Goal: Navigation & Orientation: Find specific page/section

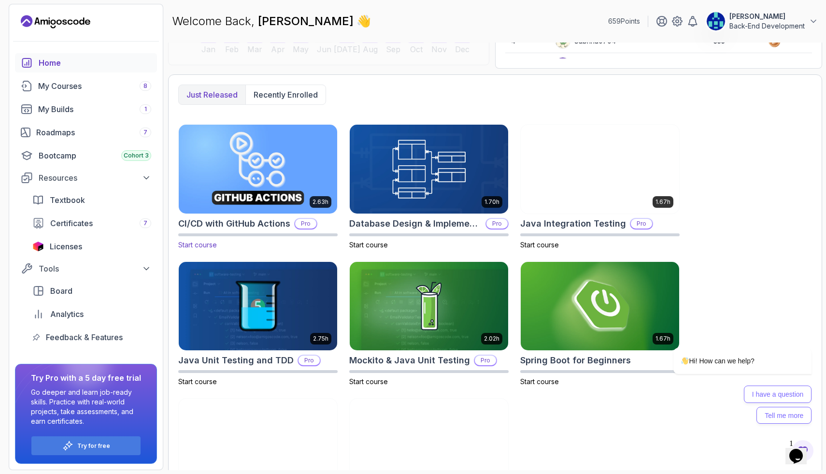
scroll to position [282, 0]
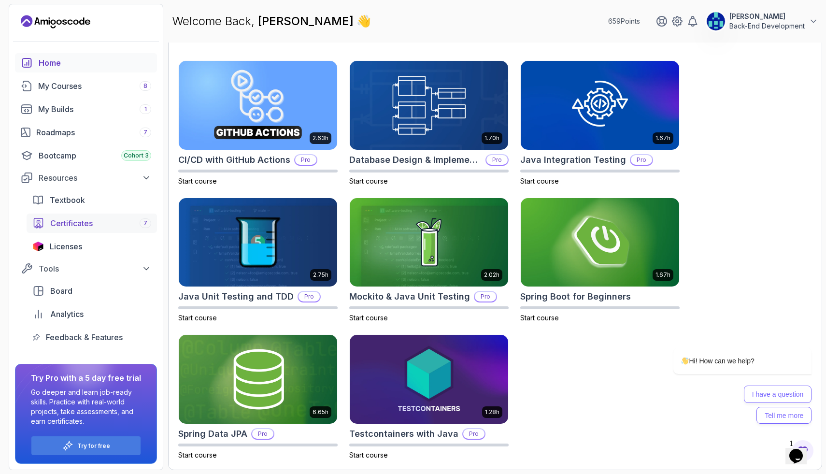
click at [70, 218] on span "Certificates" at bounding box center [71, 223] width 42 height 12
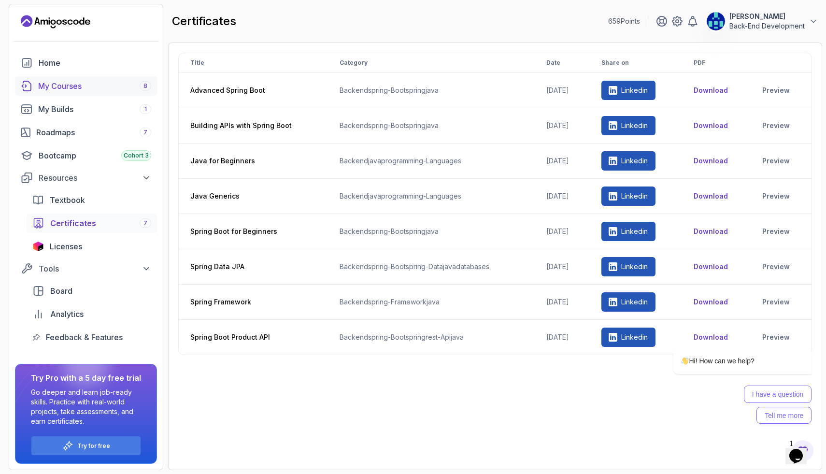
click at [86, 88] on div "My Courses 8" at bounding box center [94, 86] width 113 height 12
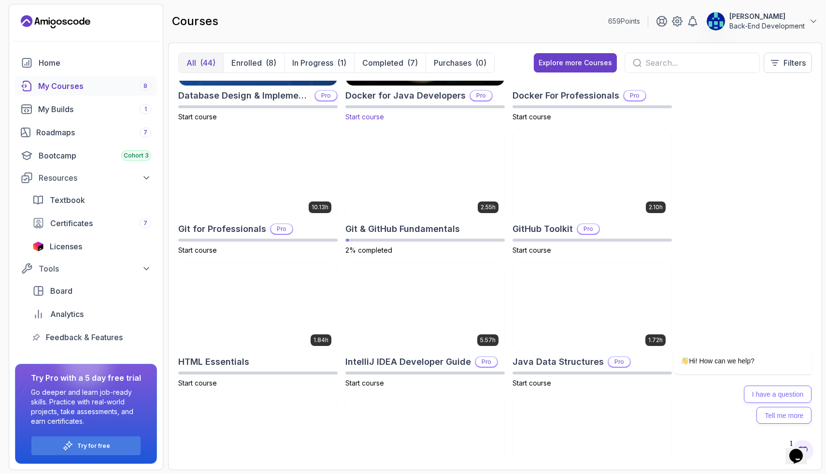
scroll to position [220, 0]
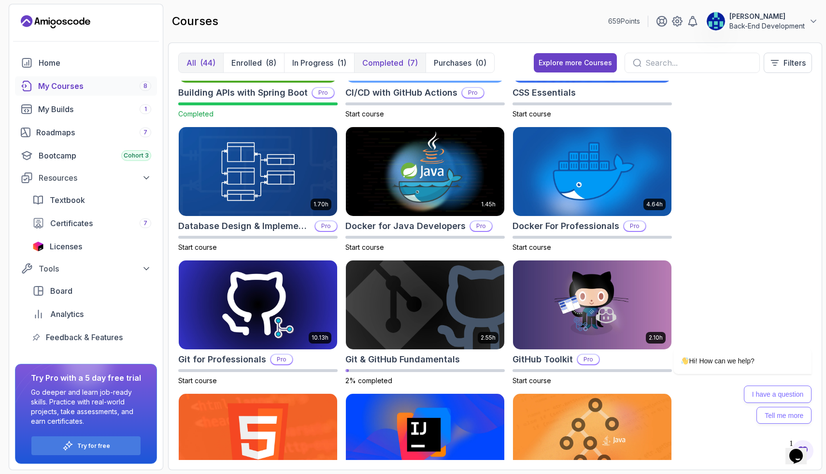
click at [380, 64] on p "Completed" at bounding box center [382, 63] width 41 height 12
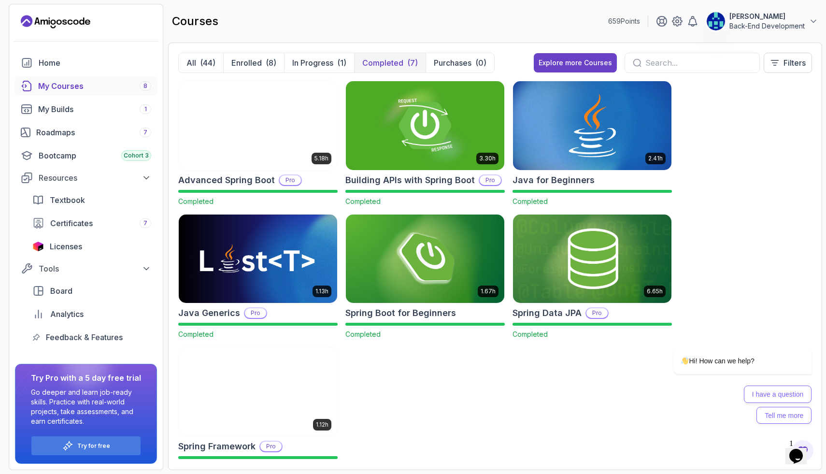
scroll to position [24, 0]
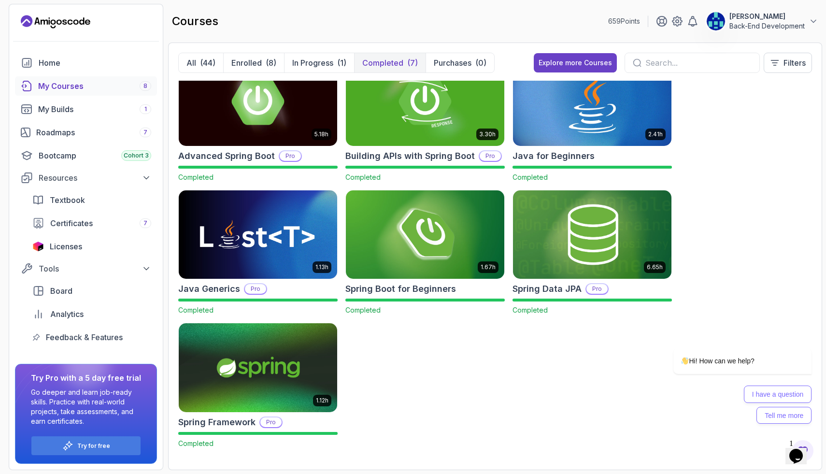
click at [760, 21] on p "Back-End Development" at bounding box center [766, 26] width 75 height 10
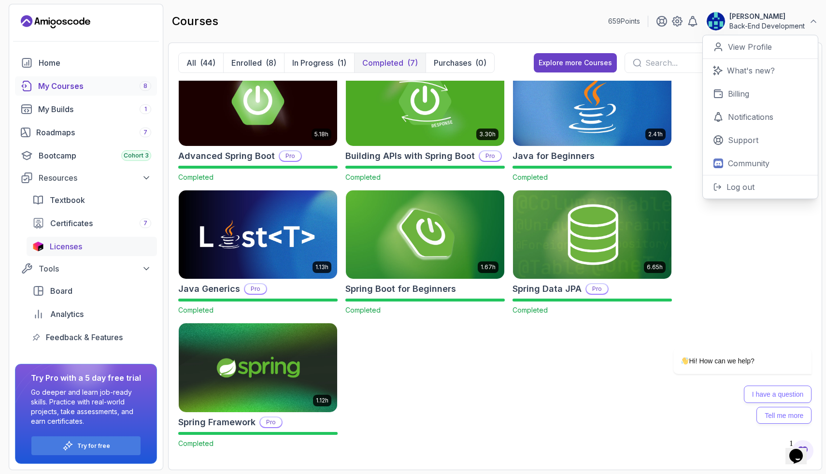
click at [64, 246] on span "Licenses" at bounding box center [66, 246] width 32 height 12
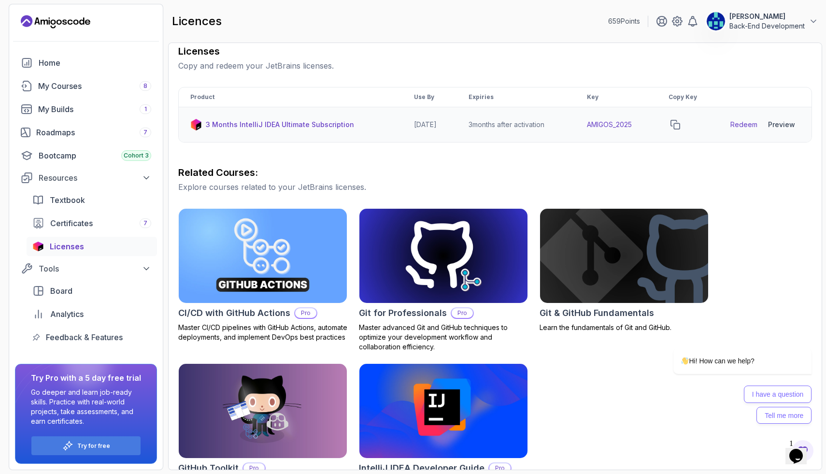
scroll to position [176, 0]
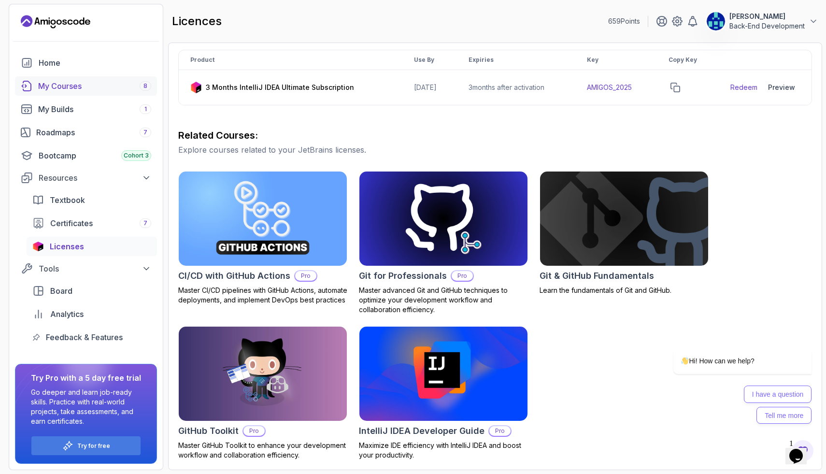
click at [109, 84] on div "My Courses 8" at bounding box center [94, 86] width 113 height 12
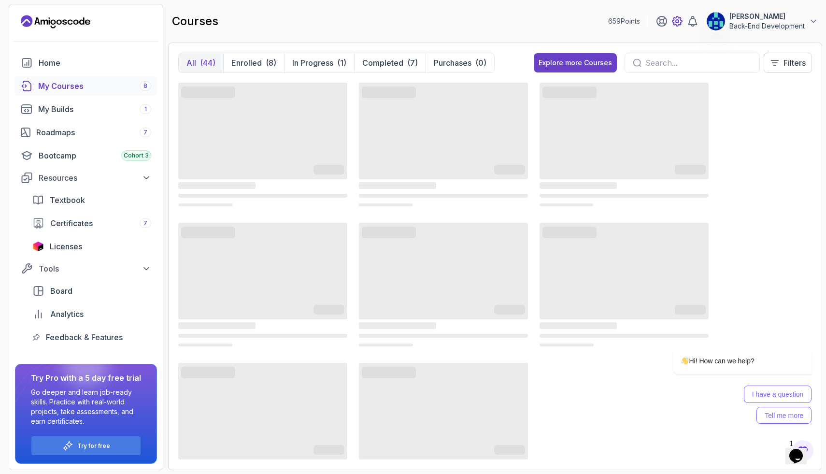
click at [678, 21] on icon at bounding box center [676, 21] width 3 height 3
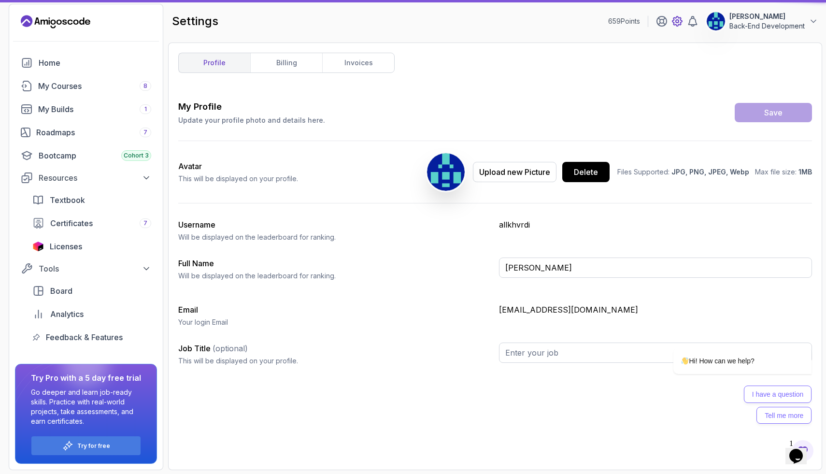
type input "Back-End Development"
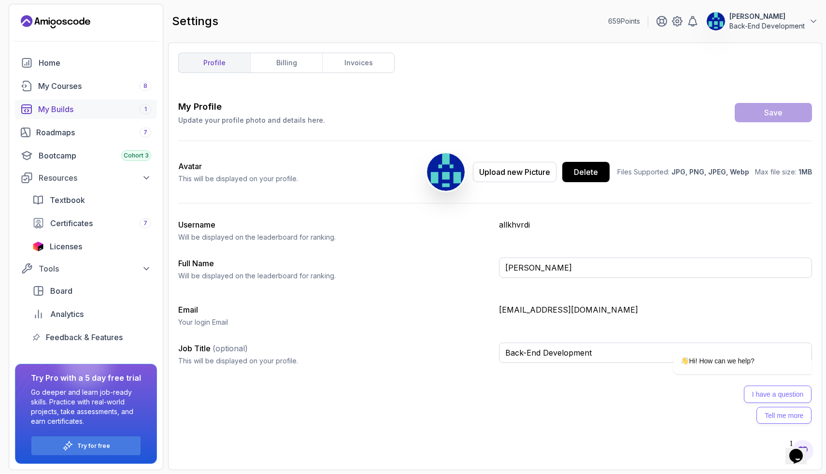
click at [91, 102] on link "My Builds 1" at bounding box center [86, 108] width 142 height 19
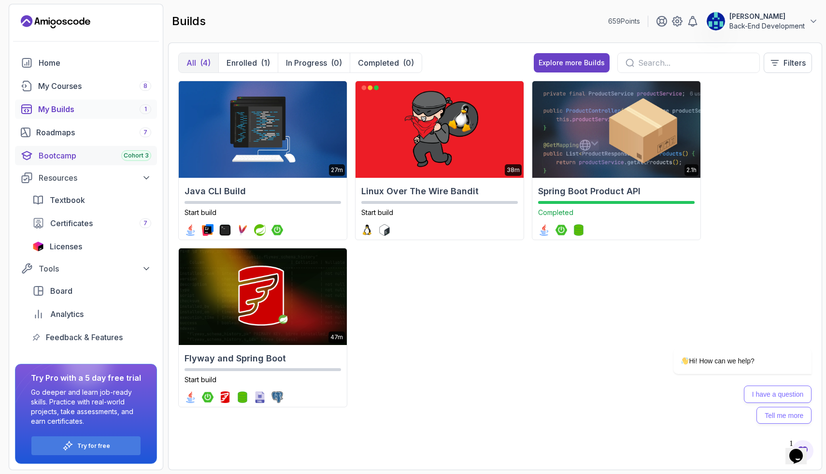
click at [71, 157] on div "Bootcamp Cohort 3" at bounding box center [95, 156] width 112 height 12
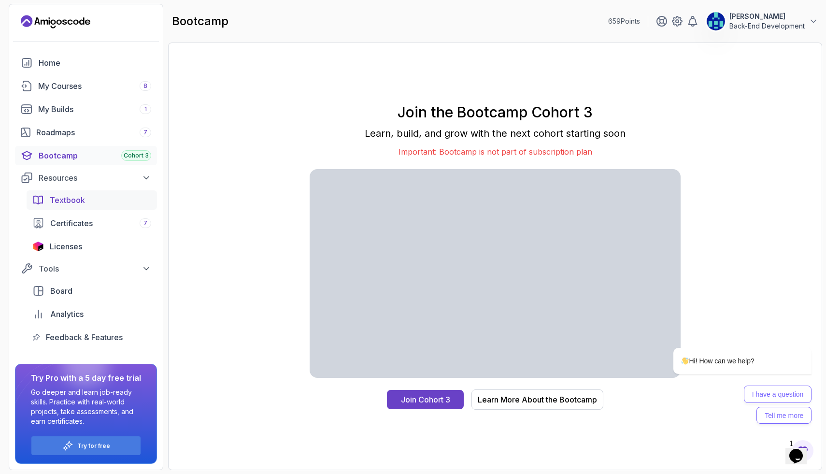
click at [81, 209] on link "Textbook" at bounding box center [92, 199] width 130 height 19
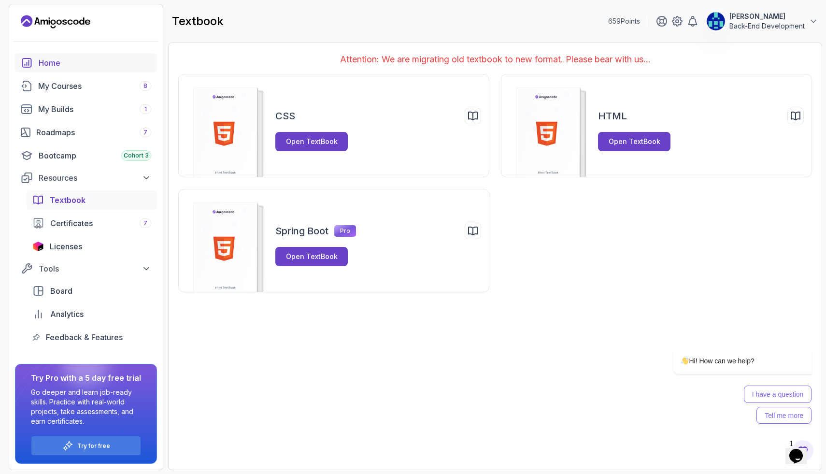
click at [86, 58] on div "Home" at bounding box center [95, 63] width 112 height 12
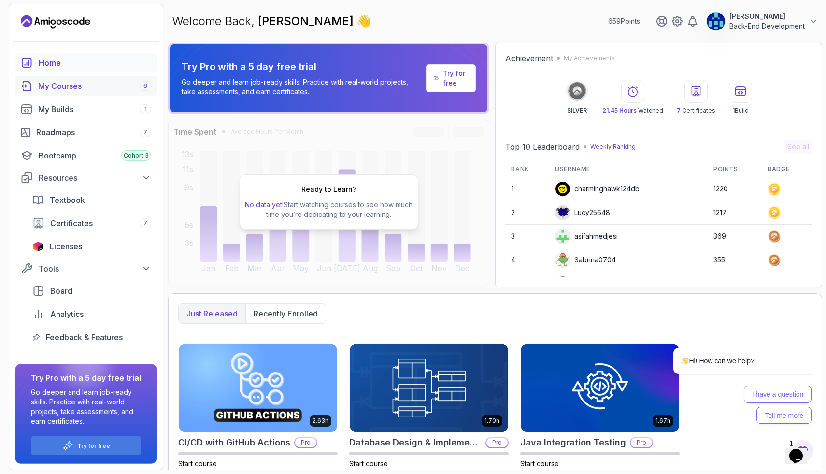
click at [56, 83] on div "My Courses 8" at bounding box center [94, 86] width 113 height 12
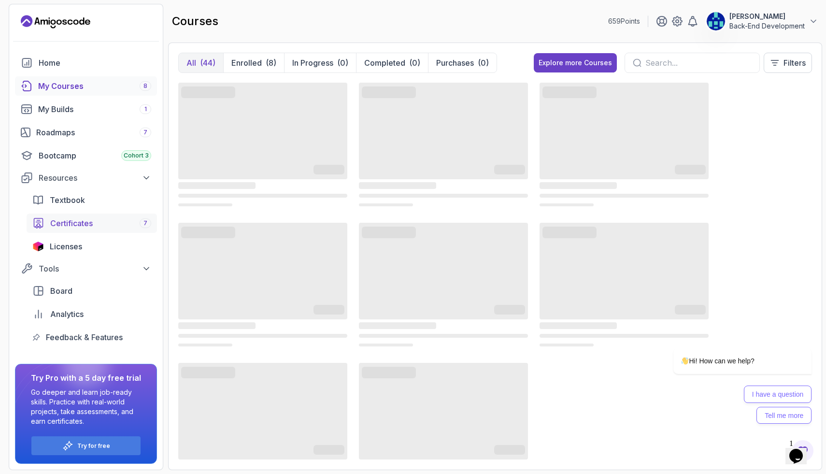
click at [77, 224] on span "Certificates" at bounding box center [71, 223] width 42 height 12
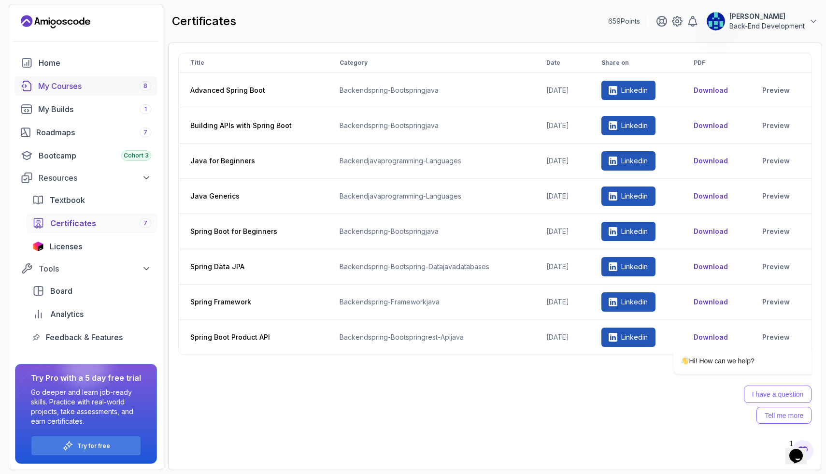
click at [87, 92] on link "My Courses 8" at bounding box center [86, 85] width 142 height 19
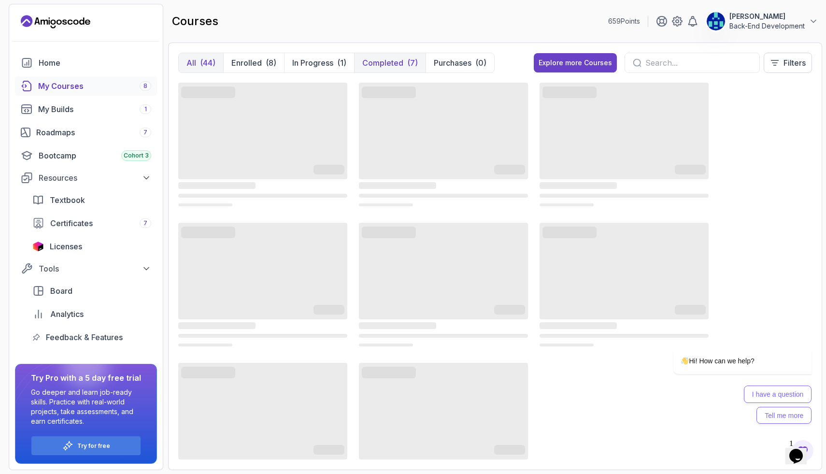
click at [399, 64] on p "Completed" at bounding box center [382, 63] width 41 height 12
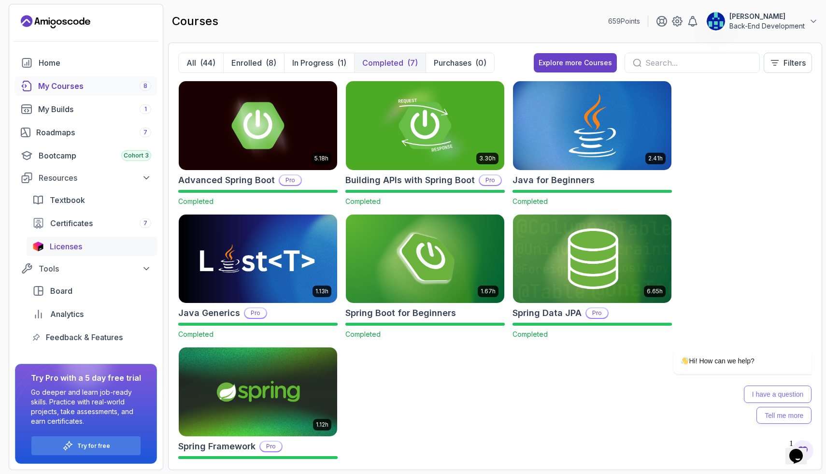
click at [66, 245] on span "Licenses" at bounding box center [66, 246] width 32 height 12
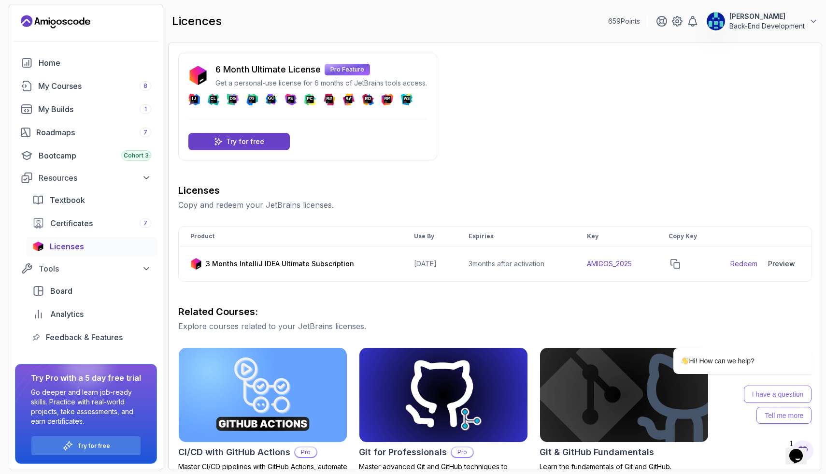
drag, startPoint x: 650, startPoint y: 263, endPoint x: 534, endPoint y: 265, distance: 115.9
click html "Hi! How can we help? I have a question Tell me more"
click at [714, 20] on img at bounding box center [715, 21] width 19 height 19
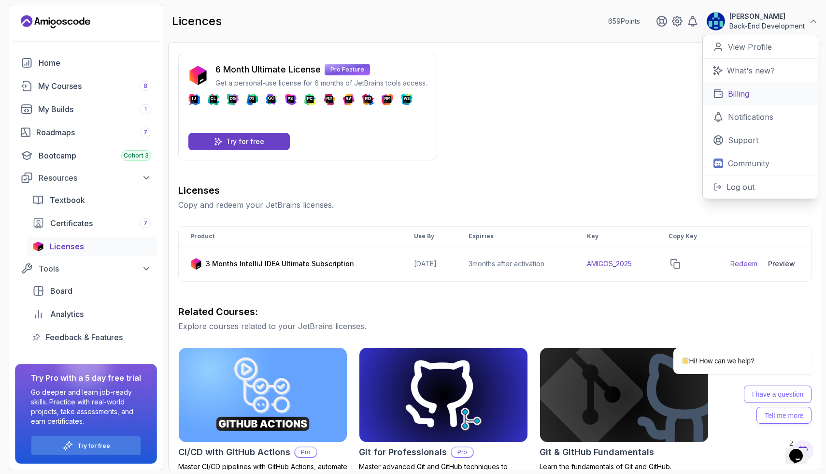
click at [766, 82] on link "Billing" at bounding box center [759, 93] width 115 height 23
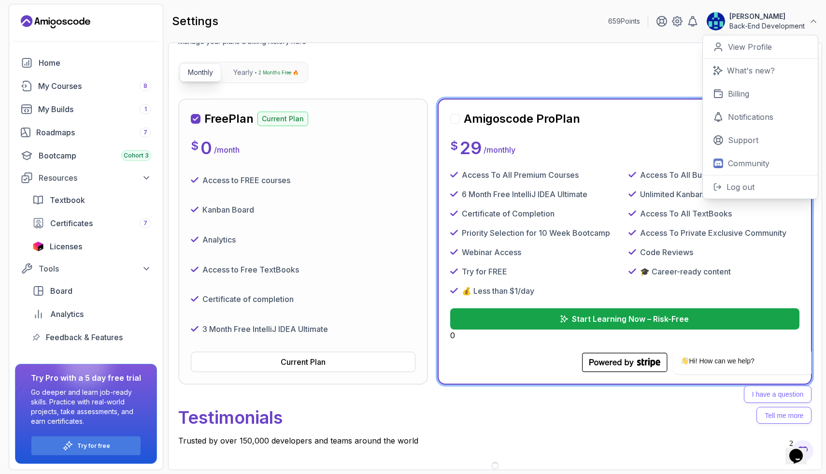
scroll to position [79, 0]
click at [301, 363] on div "Current Plan" at bounding box center [303, 362] width 45 height 12
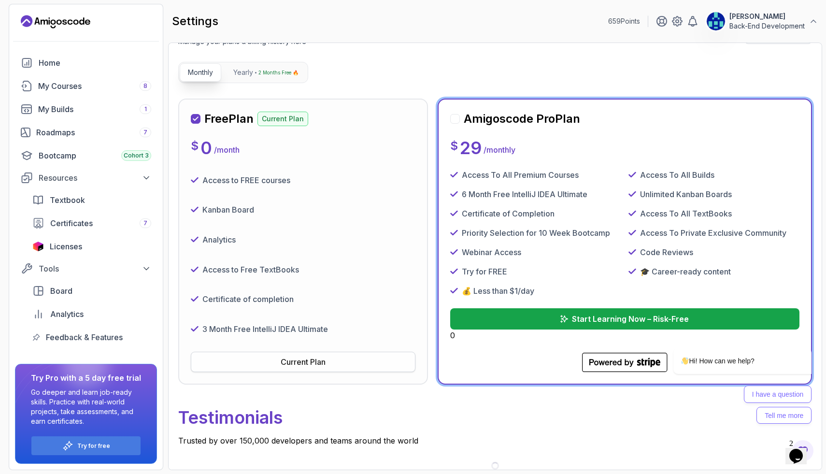
click at [301, 363] on div "Current Plan" at bounding box center [303, 362] width 45 height 12
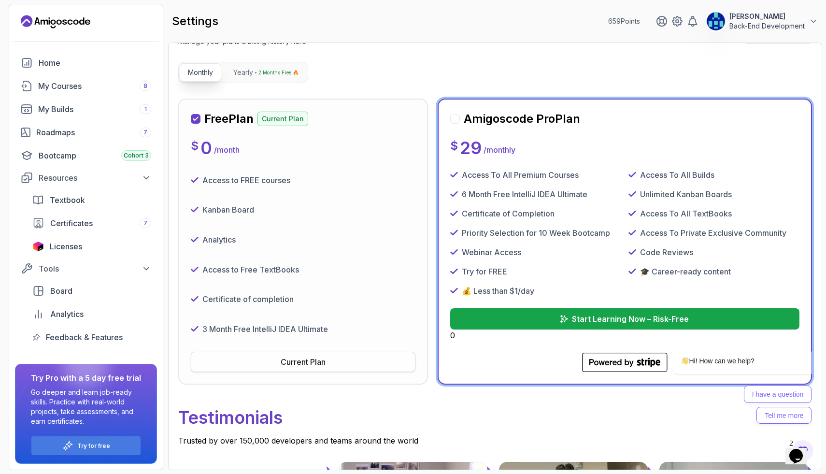
click at [318, 362] on div "Current Plan" at bounding box center [303, 362] width 45 height 12
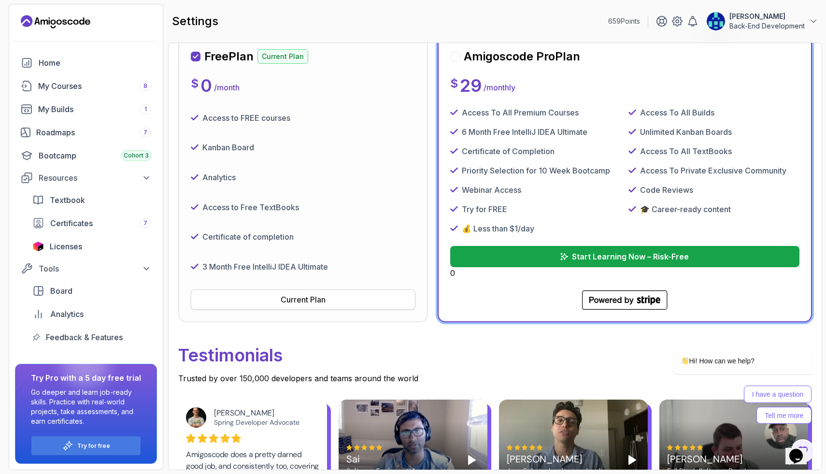
scroll to position [152, 0]
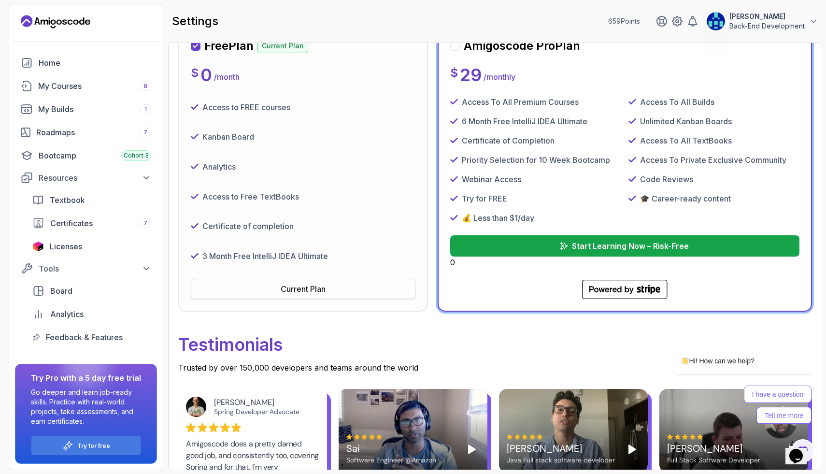
click at [321, 287] on div "Current Plan" at bounding box center [303, 289] width 45 height 12
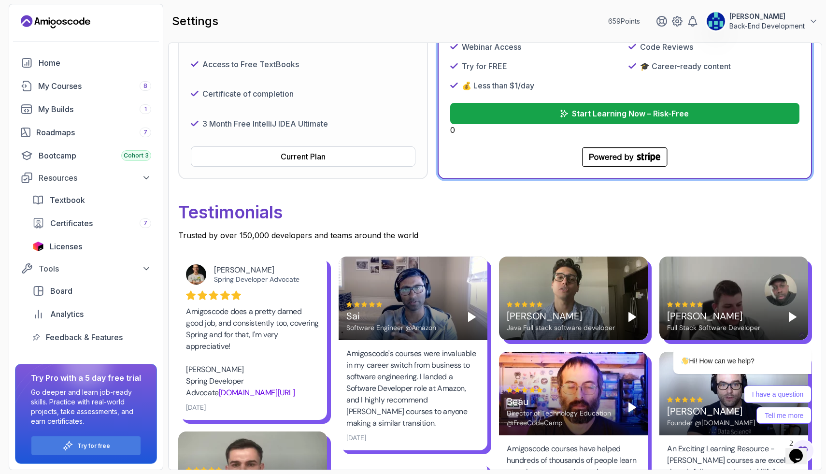
scroll to position [0, 0]
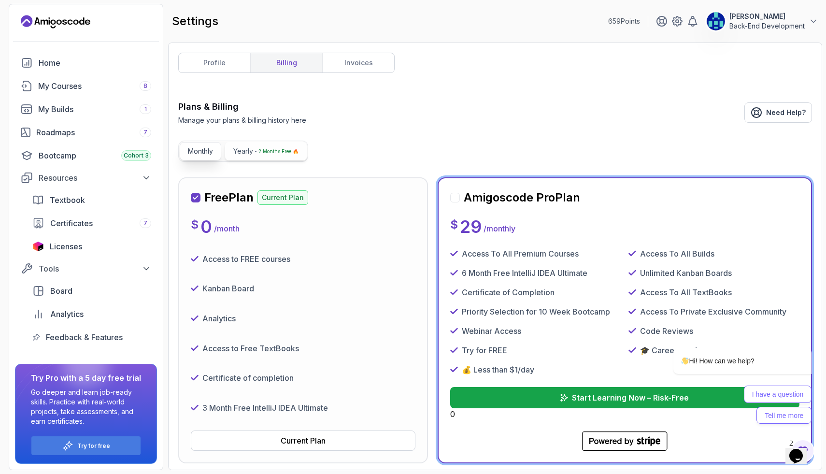
click at [264, 155] on p "2 Months Free 🔥" at bounding box center [278, 151] width 40 height 10
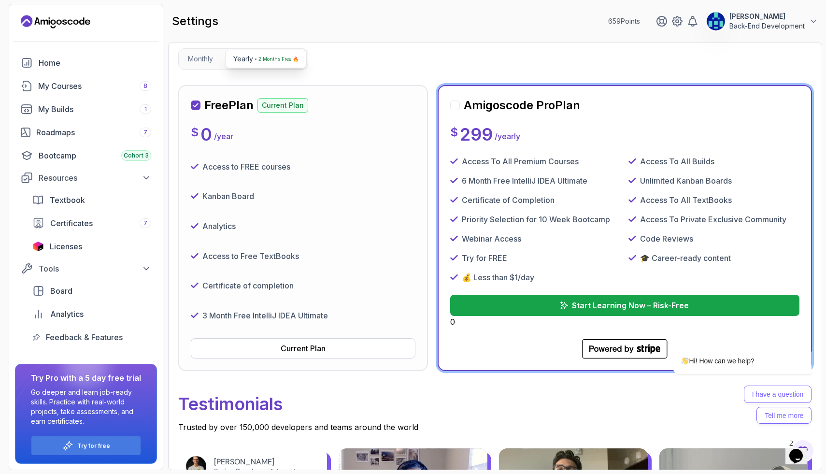
scroll to position [98, 0]
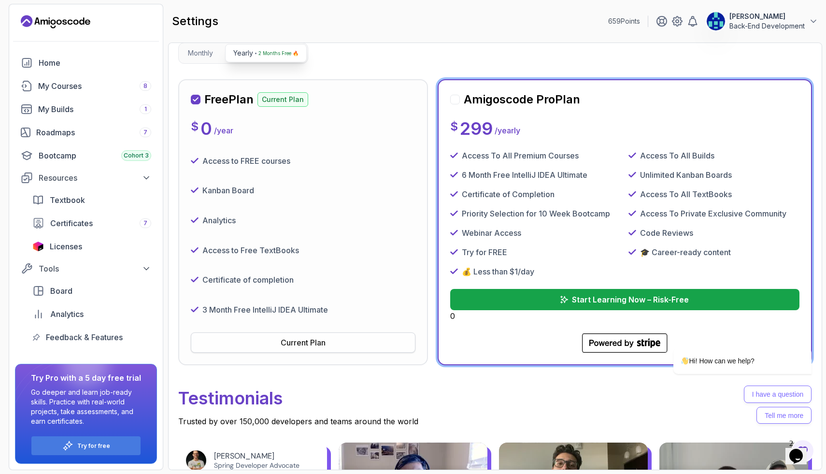
click at [288, 348] on button "Current Plan" at bounding box center [303, 342] width 224 height 20
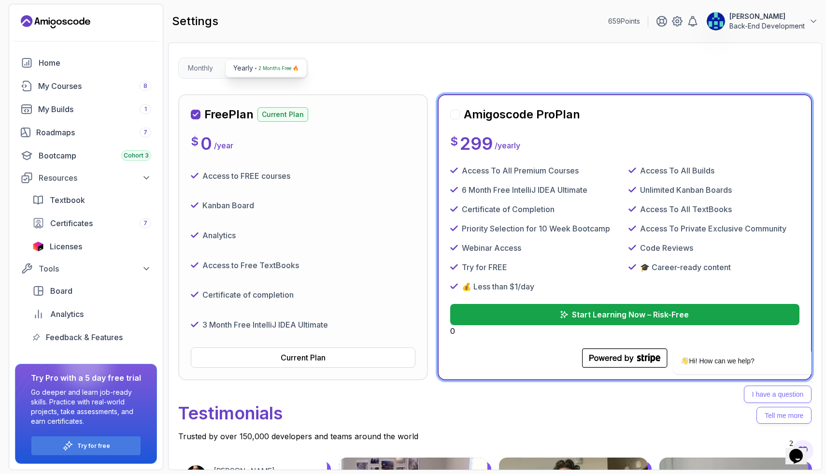
scroll to position [82, 0]
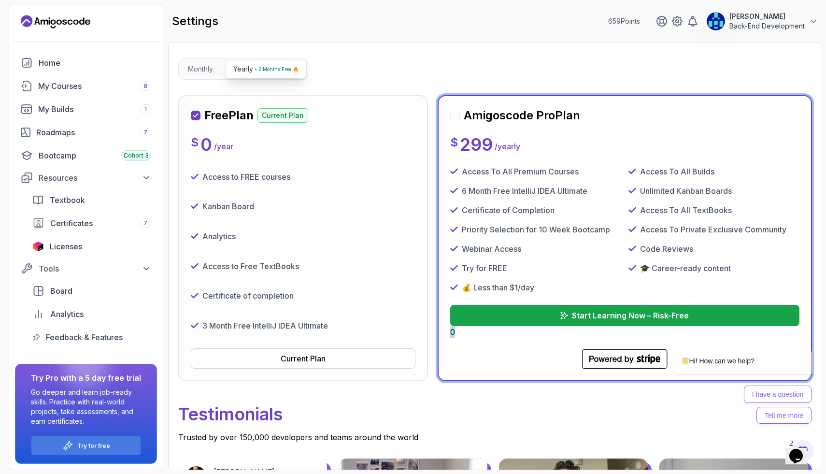
drag, startPoint x: 451, startPoint y: 334, endPoint x: 465, endPoint y: 333, distance: 14.5
click at [465, 333] on div "Start Learning Now – Risk-Free 0" at bounding box center [624, 321] width 349 height 33
click at [466, 333] on div "Start Learning Now – Risk-Free 0" at bounding box center [624, 321] width 349 height 33
click at [207, 69] on p "Monthly" at bounding box center [200, 69] width 25 height 10
click at [246, 61] on button "Yearly 2 Months Free 🔥" at bounding box center [266, 69] width 82 height 18
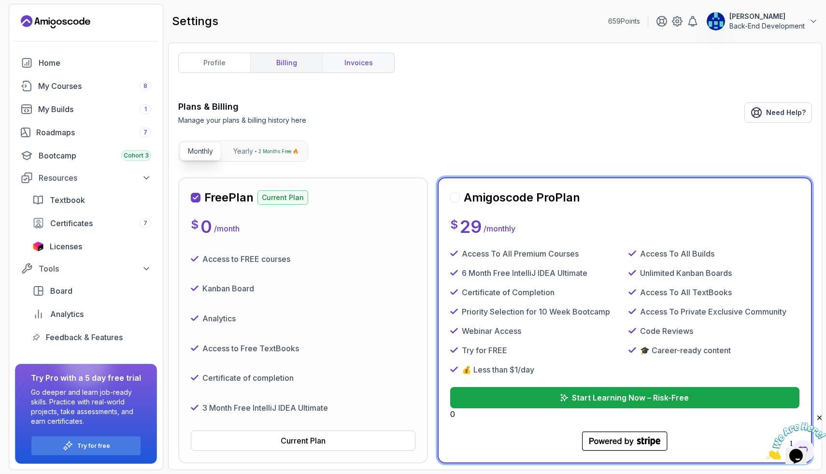
click at [342, 58] on link "invoices" at bounding box center [358, 62] width 72 height 19
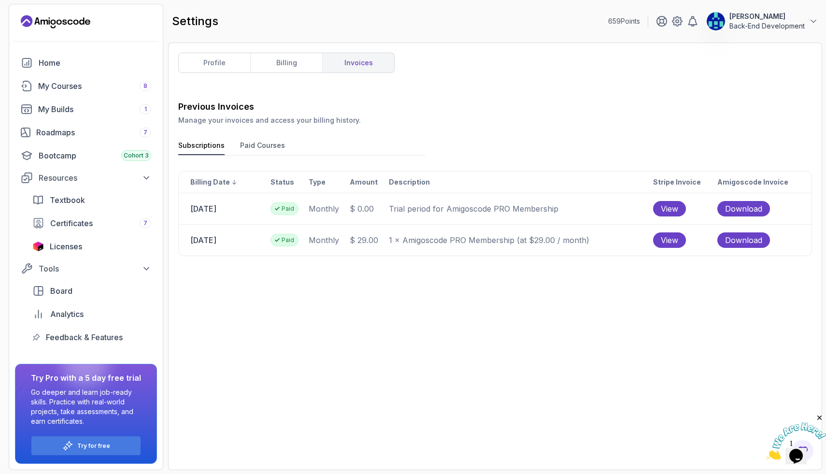
click at [617, 18] on p "659 Points" at bounding box center [624, 21] width 32 height 10
click at [88, 79] on link "My Courses 8" at bounding box center [86, 85] width 142 height 19
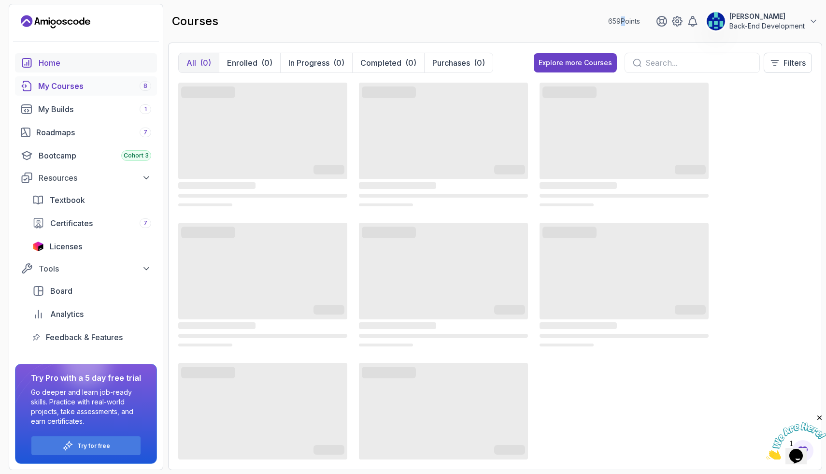
click at [39, 53] on link "Home" at bounding box center [86, 62] width 142 height 19
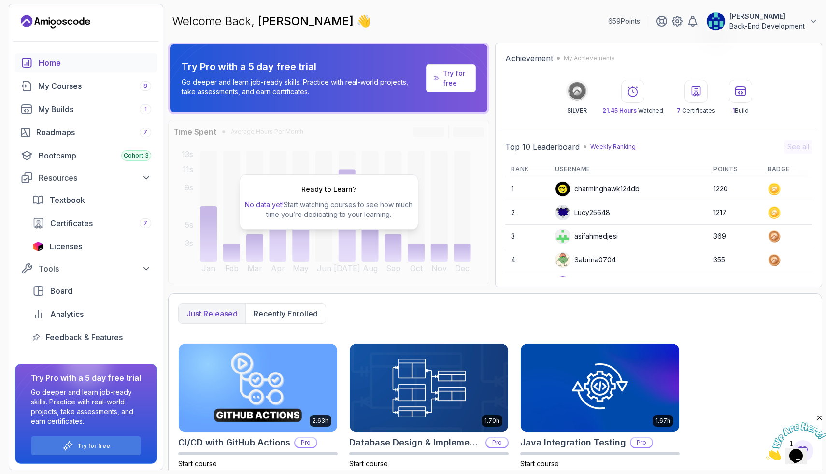
click at [614, 189] on div "charminghawk124db" at bounding box center [597, 188] width 84 height 15
click at [607, 148] on p "Weekly Ranking" at bounding box center [612, 147] width 45 height 8
click at [320, 227] on div "Ready to Learn? No data yet! Start watching courses to see how much time you’re…" at bounding box center [328, 201] width 179 height 55
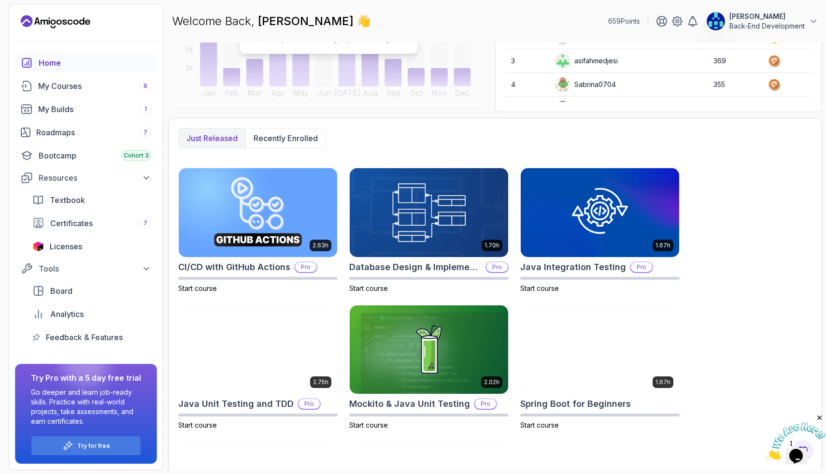
scroll to position [176, 0]
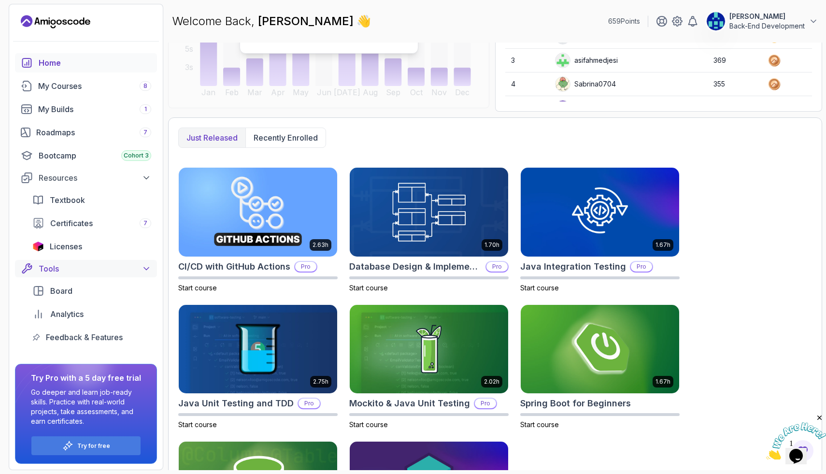
click at [111, 274] on div "Tools" at bounding box center [95, 269] width 112 height 12
click at [107, 271] on div "Tools" at bounding box center [95, 269] width 112 height 12
click at [76, 296] on div "Board" at bounding box center [100, 291] width 101 height 12
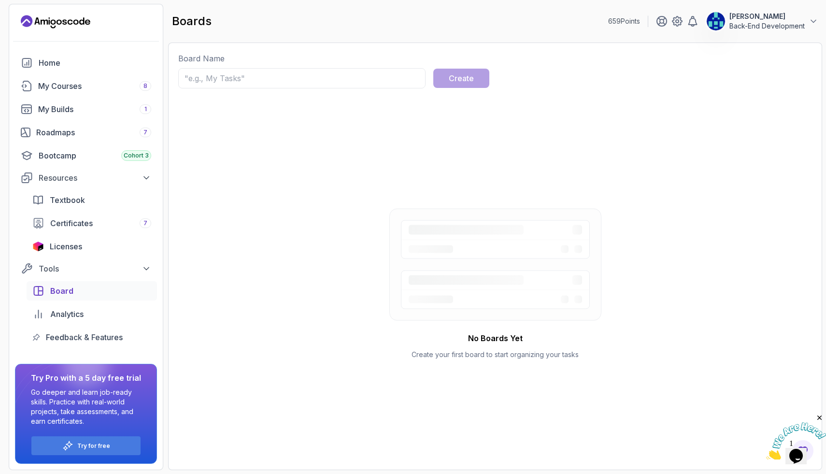
click at [279, 84] on input "text" at bounding box center [301, 78] width 247 height 20
click at [88, 247] on div "Licenses" at bounding box center [100, 246] width 101 height 12
